Goal: Information Seeking & Learning: Learn about a topic

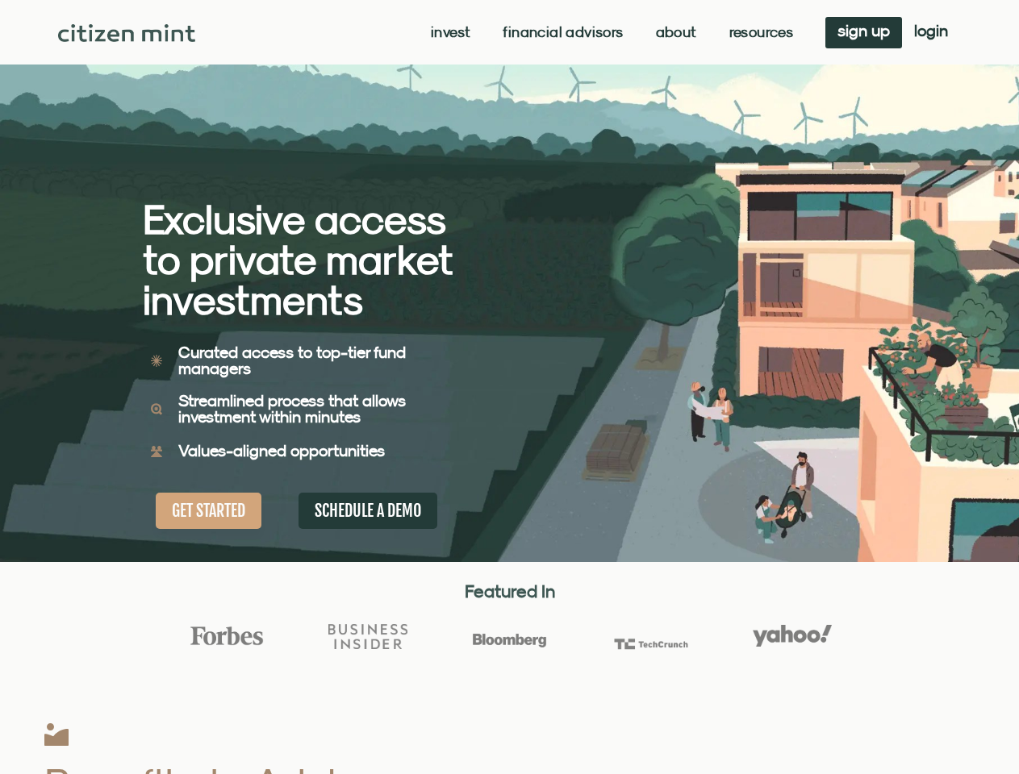
click at [509, 387] on div "Exclusive access to private market investments Exclusive access to private mark…" at bounding box center [326, 281] width 367 height 562
click at [448, 32] on link "Invest" at bounding box center [451, 32] width 40 height 16
click at [759, 32] on link "Resources" at bounding box center [761, 32] width 65 height 16
